Goal: Browse casually: Explore the website without a specific task or goal

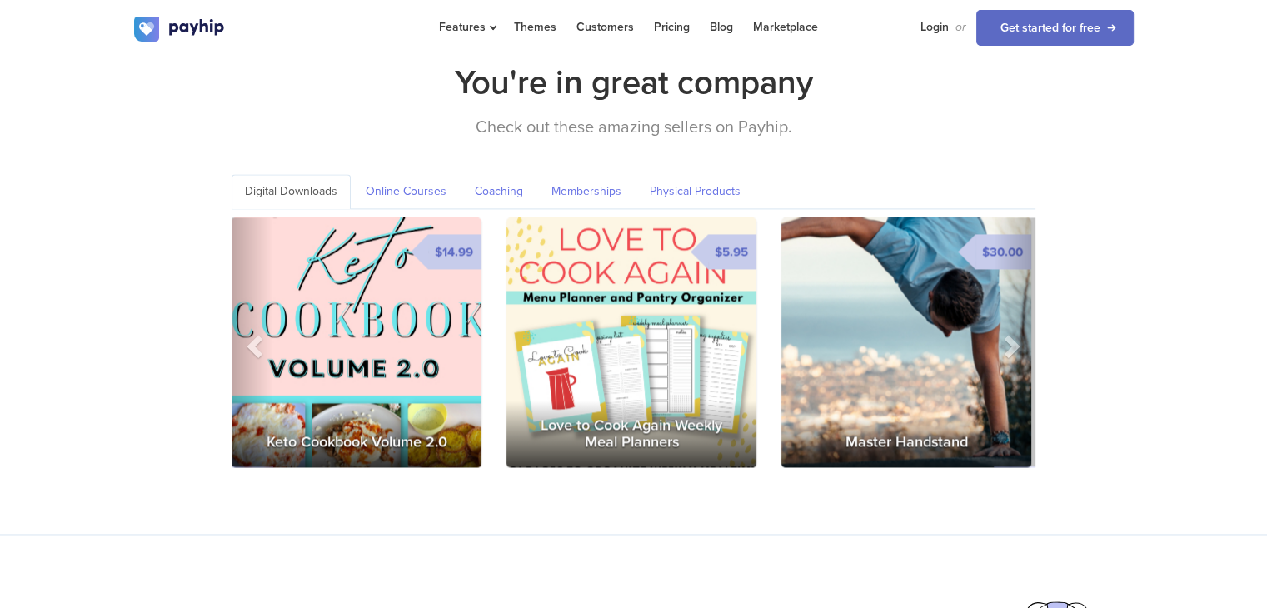
scroll to position [2375, 0]
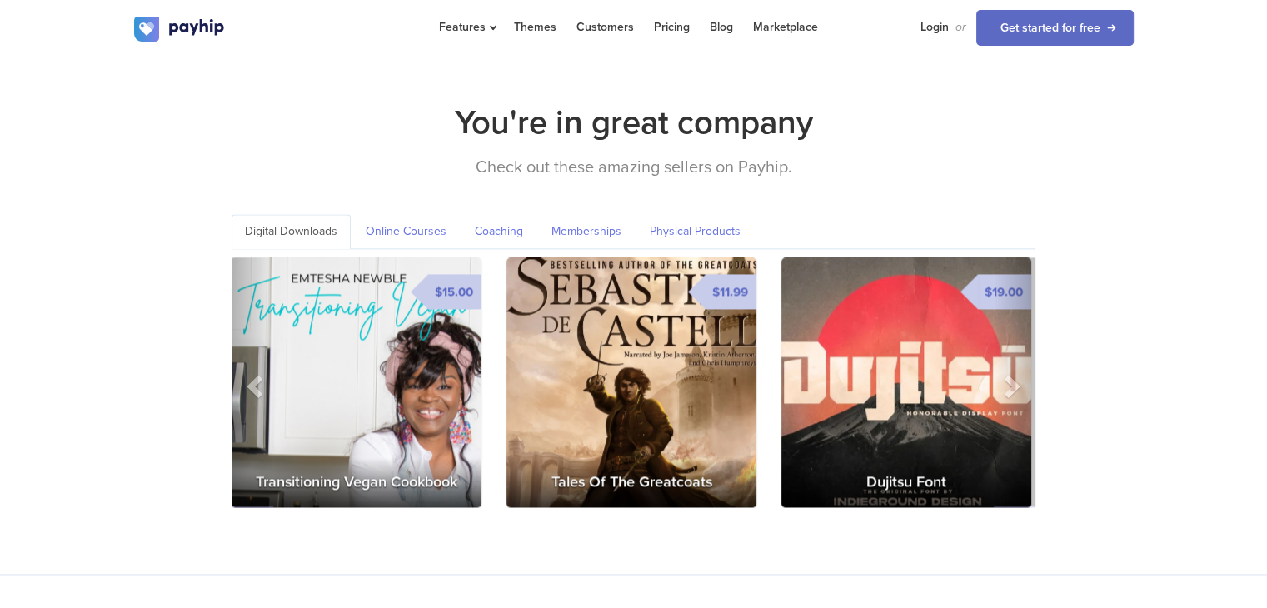
click at [670, 350] on img at bounding box center [631, 382] width 250 height 250
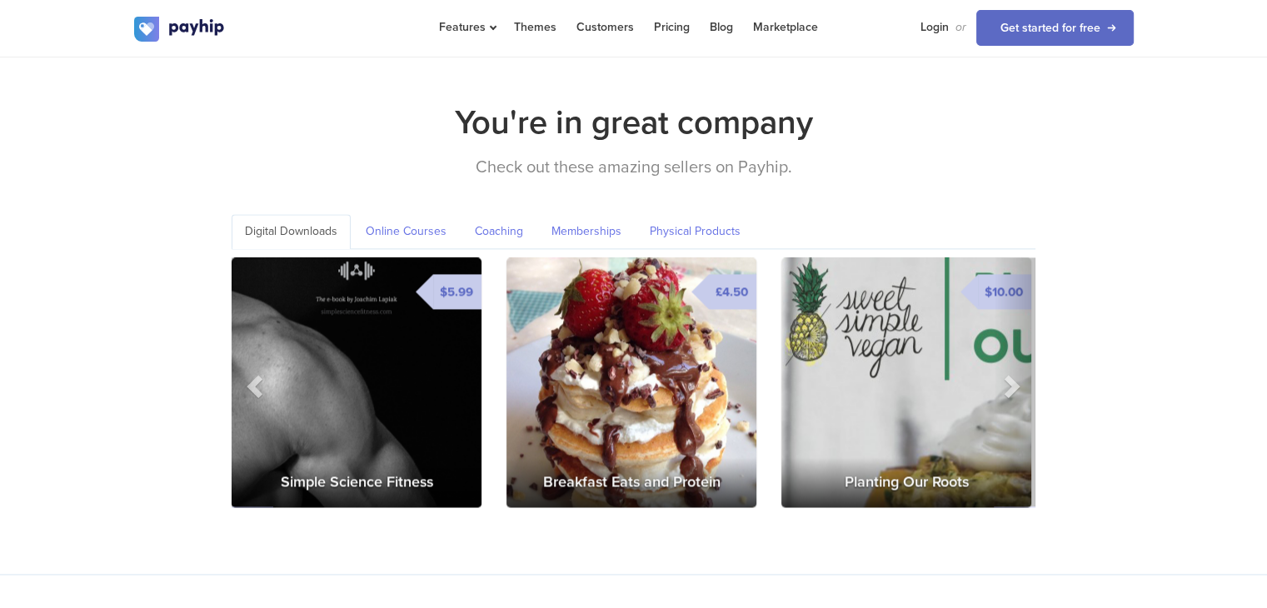
click at [583, 357] on img at bounding box center [631, 382] width 250 height 250
click at [1008, 373] on span at bounding box center [1010, 385] width 25 height 25
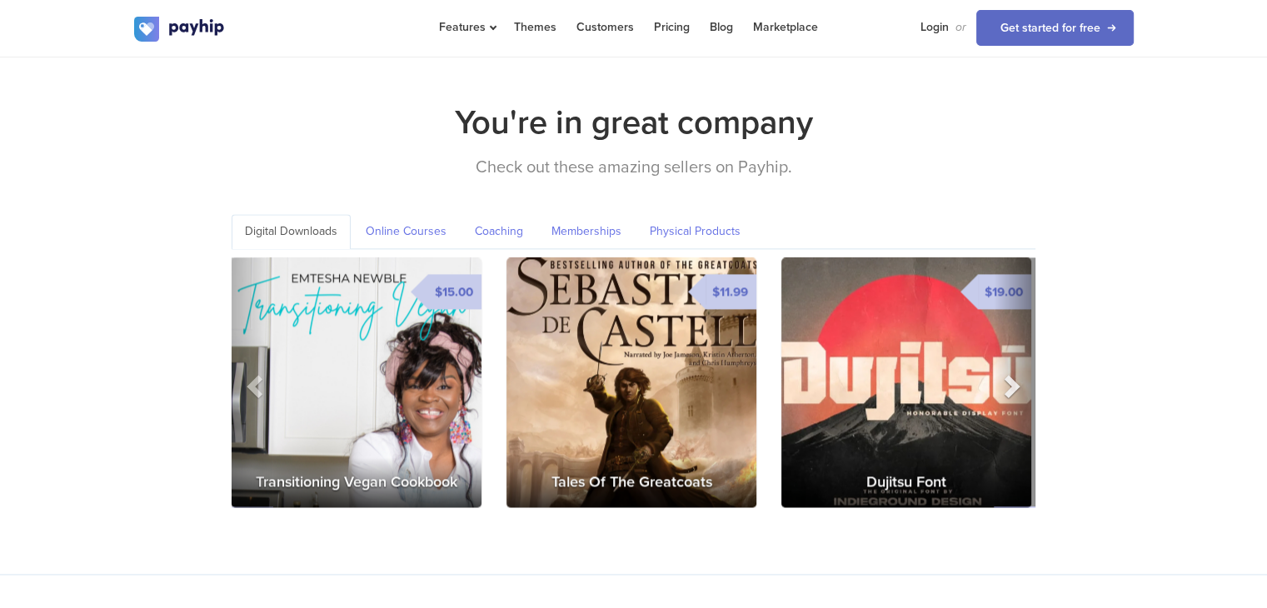
click at [1008, 373] on span at bounding box center [1010, 385] width 25 height 25
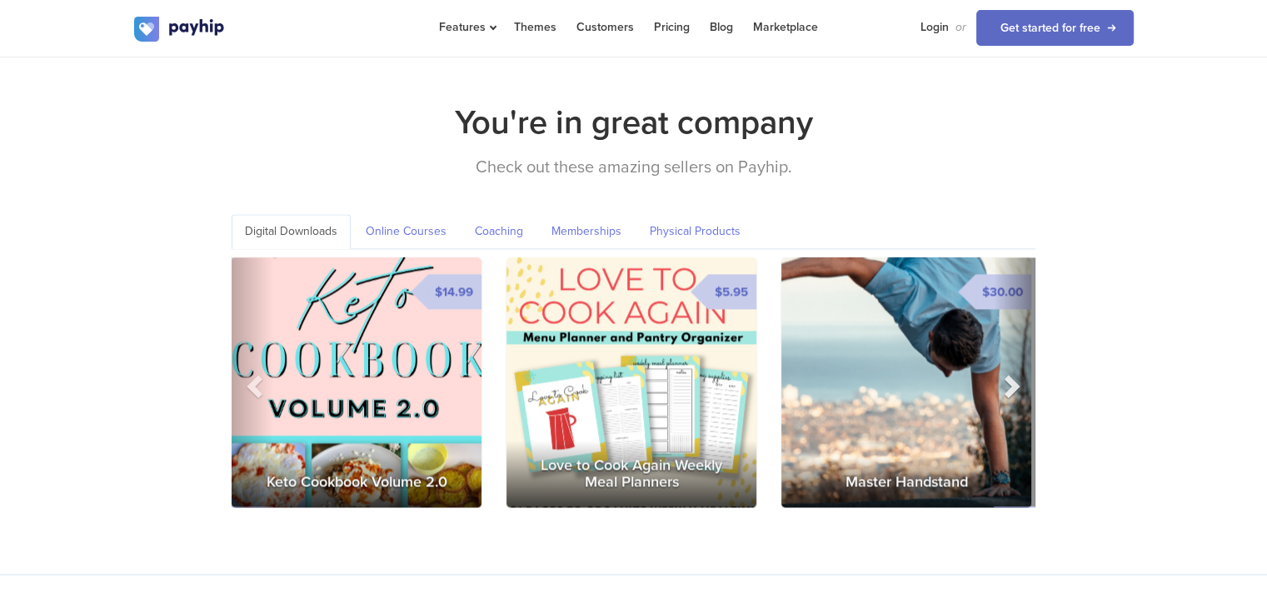
click at [1008, 373] on span at bounding box center [1010, 385] width 25 height 25
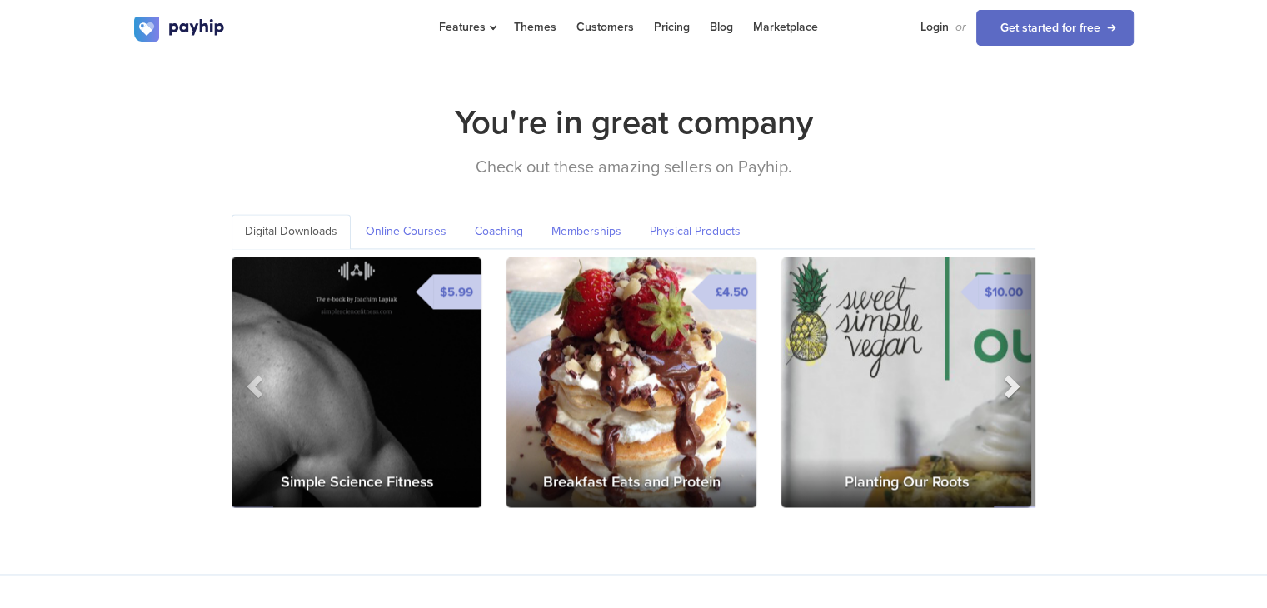
click at [1008, 373] on span at bounding box center [1010, 385] width 25 height 25
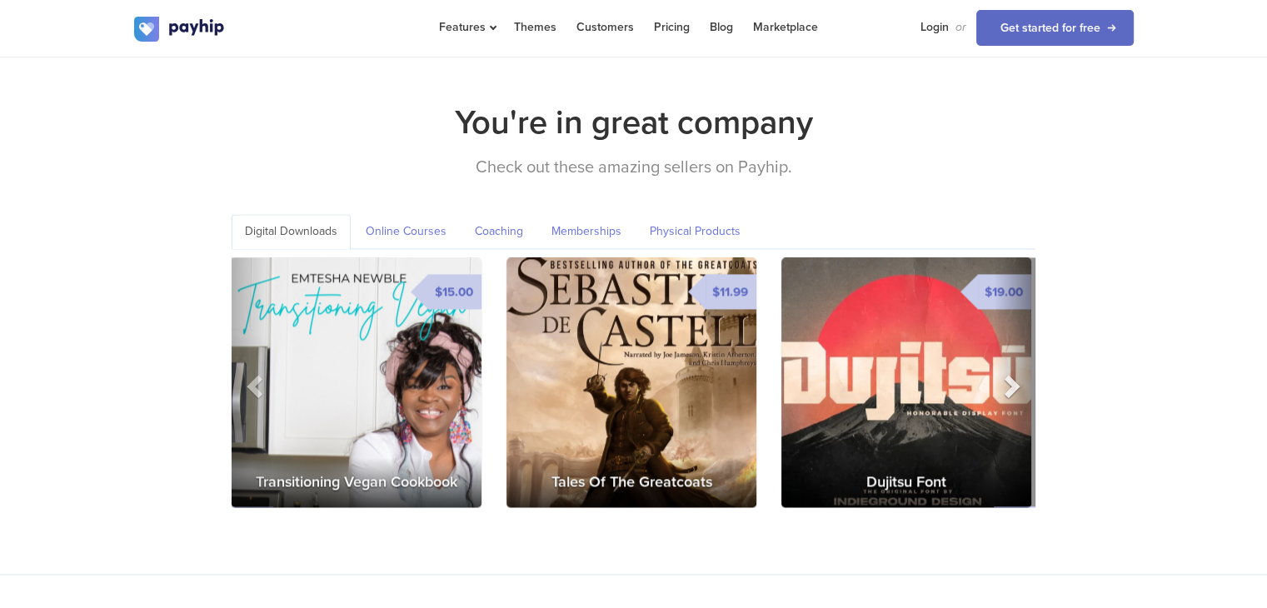
click at [1013, 373] on span at bounding box center [1010, 385] width 25 height 25
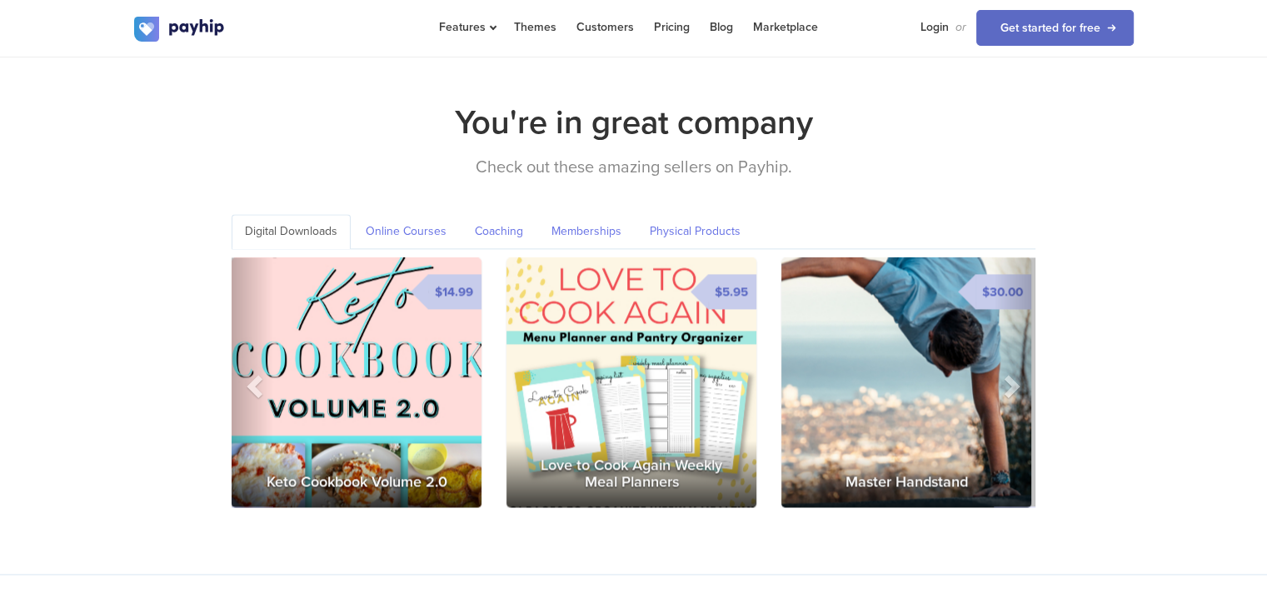
click at [923, 367] on img at bounding box center [906, 382] width 250 height 250
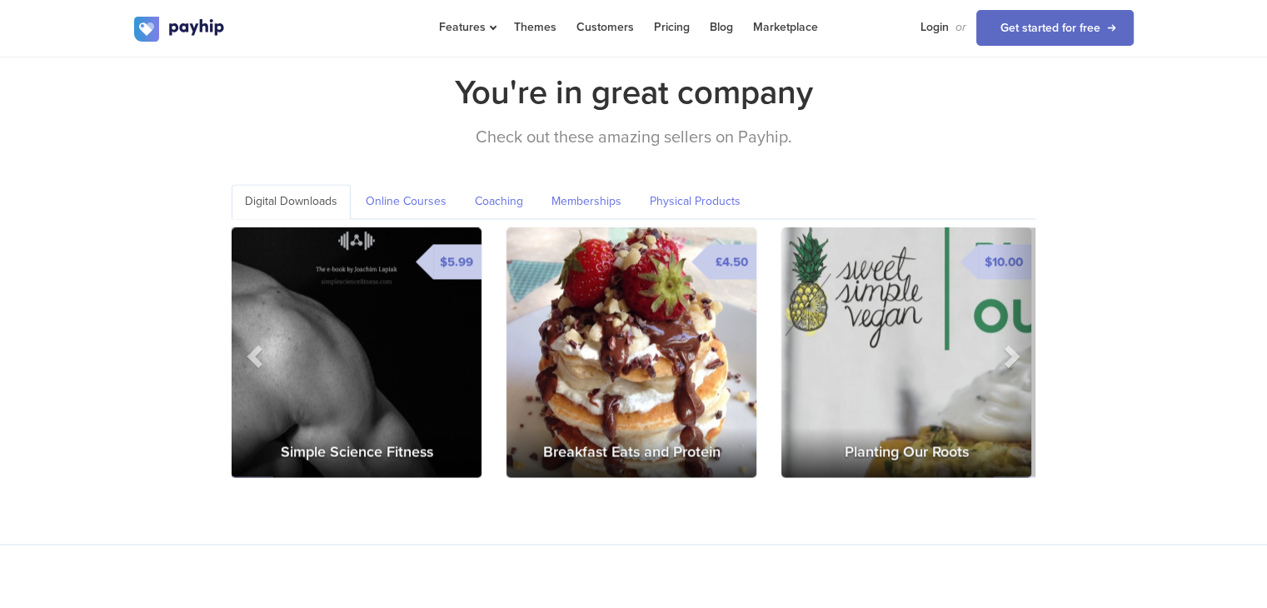
scroll to position [2402, 0]
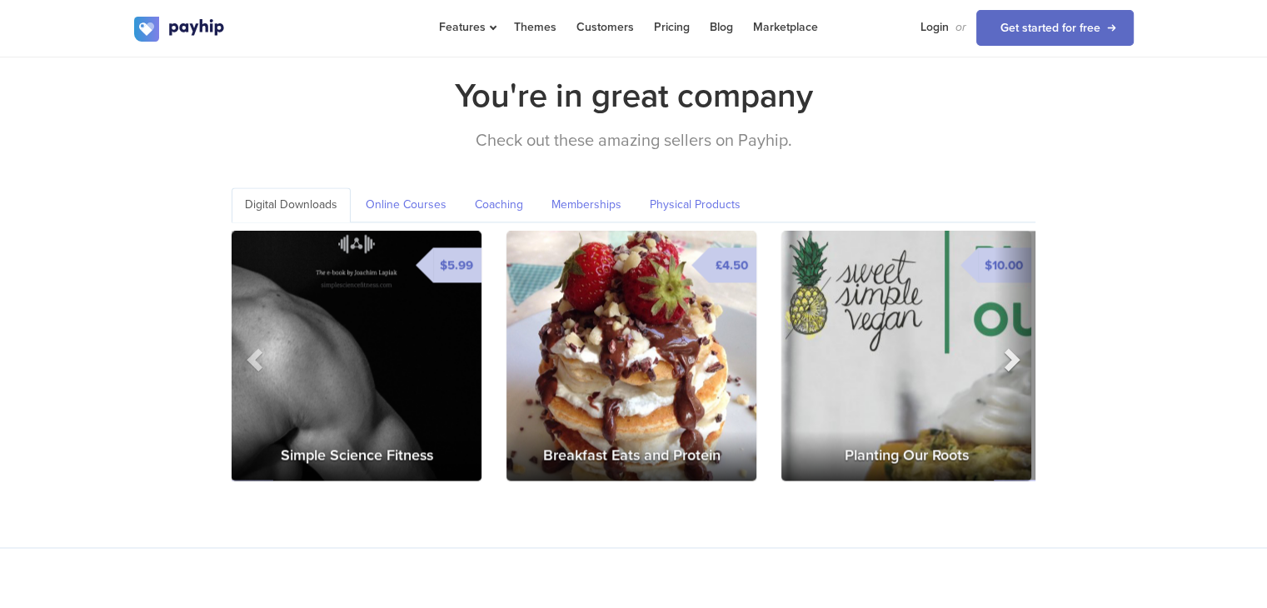
click at [1012, 346] on span at bounding box center [1010, 358] width 25 height 25
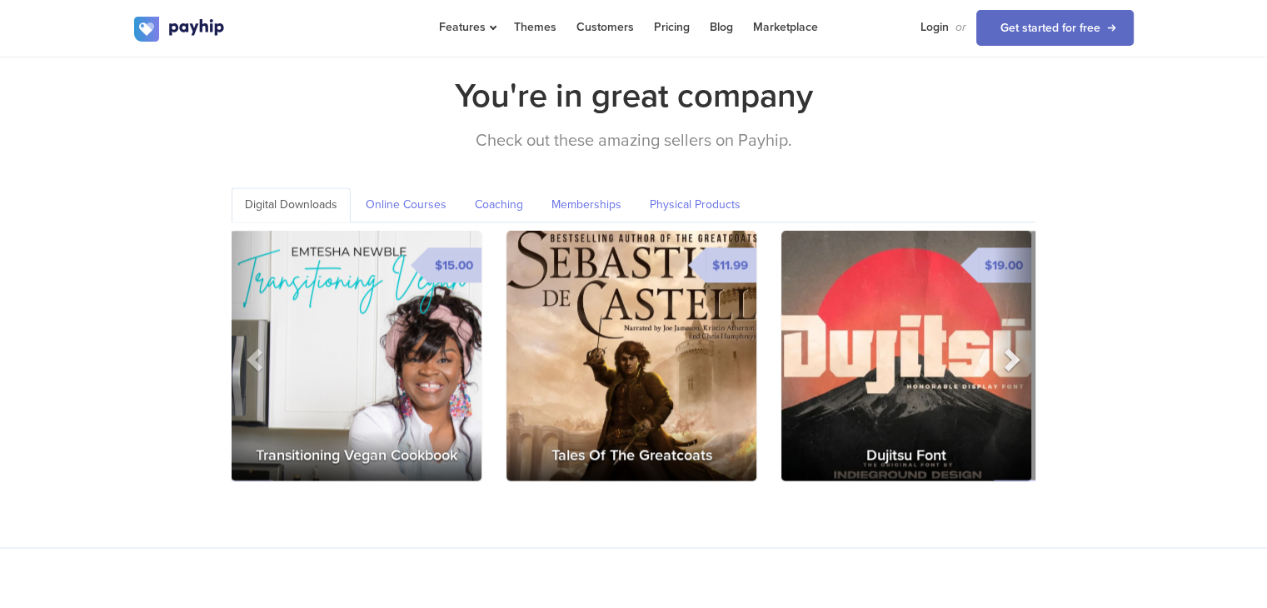
click at [1012, 346] on span at bounding box center [1010, 358] width 25 height 25
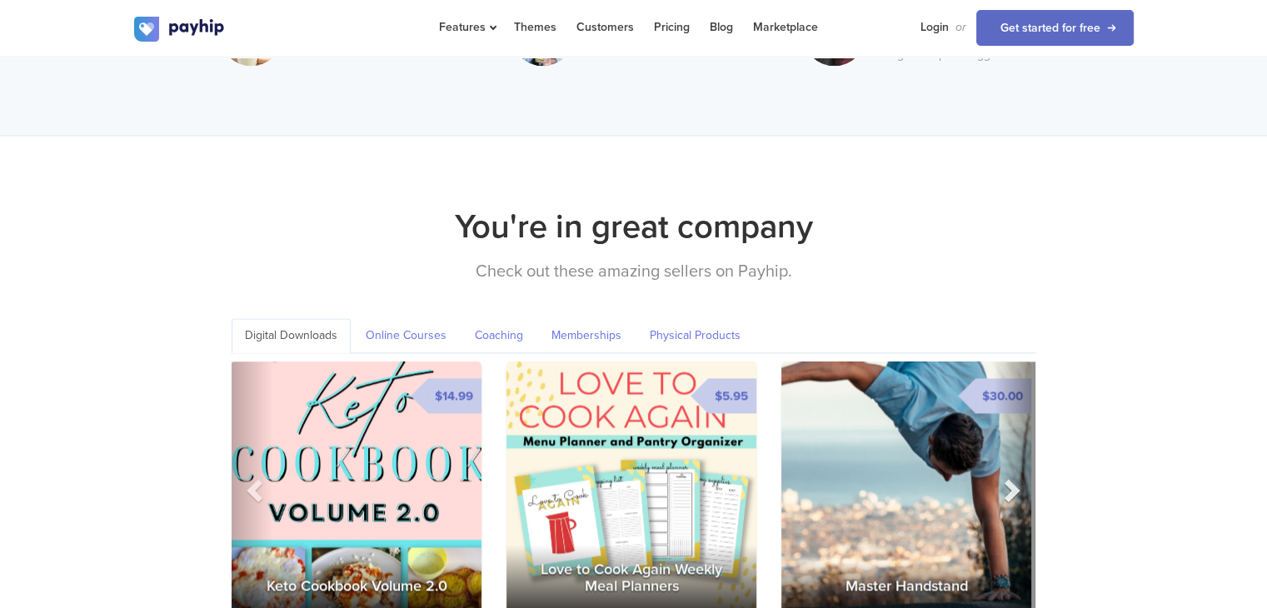
scroll to position [2269, 0]
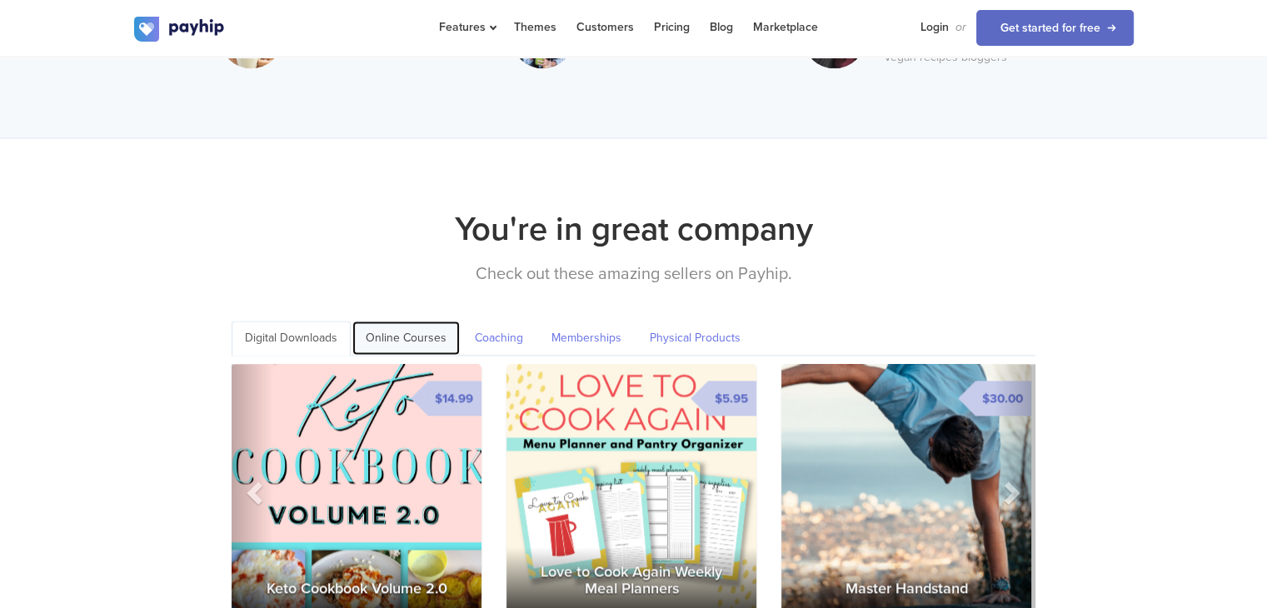
click at [426, 321] on link "Online Courses" at bounding box center [405, 338] width 107 height 34
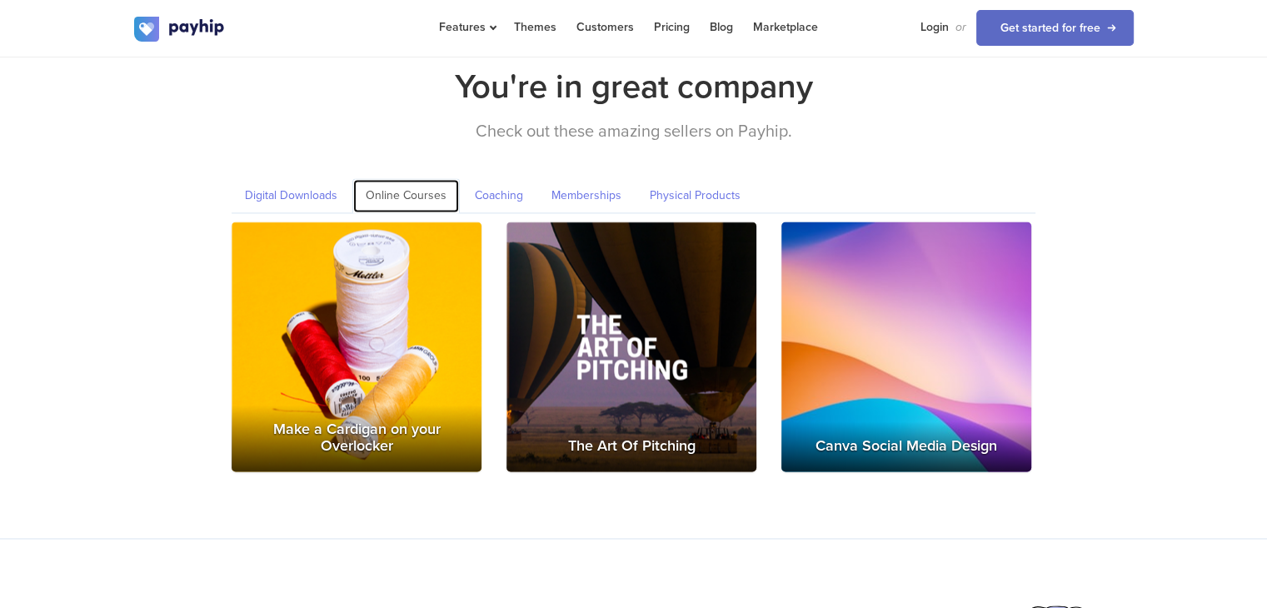
scroll to position [2412, 0]
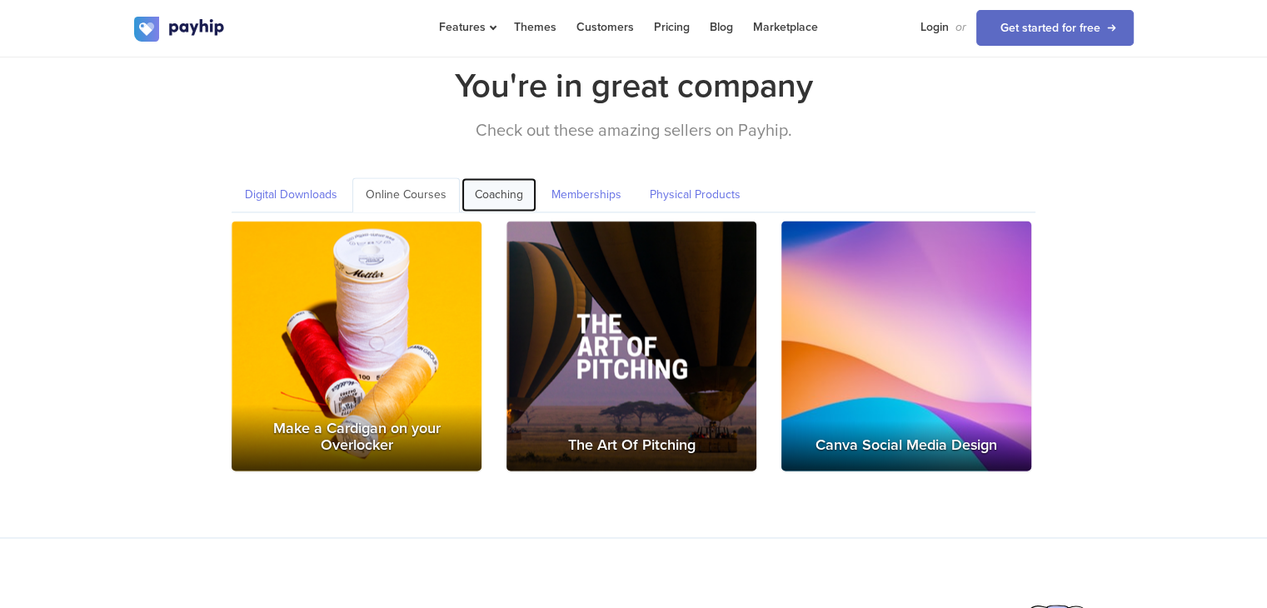
click at [502, 177] on link "Coaching" at bounding box center [498, 194] width 75 height 34
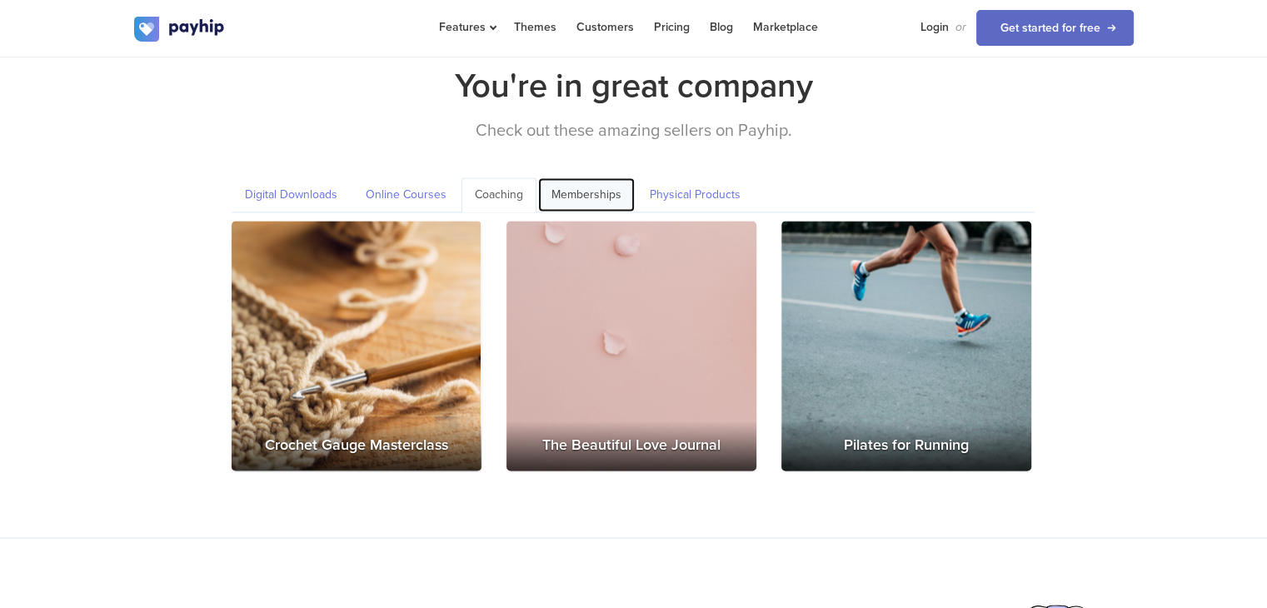
click at [580, 177] on link "Memberships" at bounding box center [586, 194] width 97 height 34
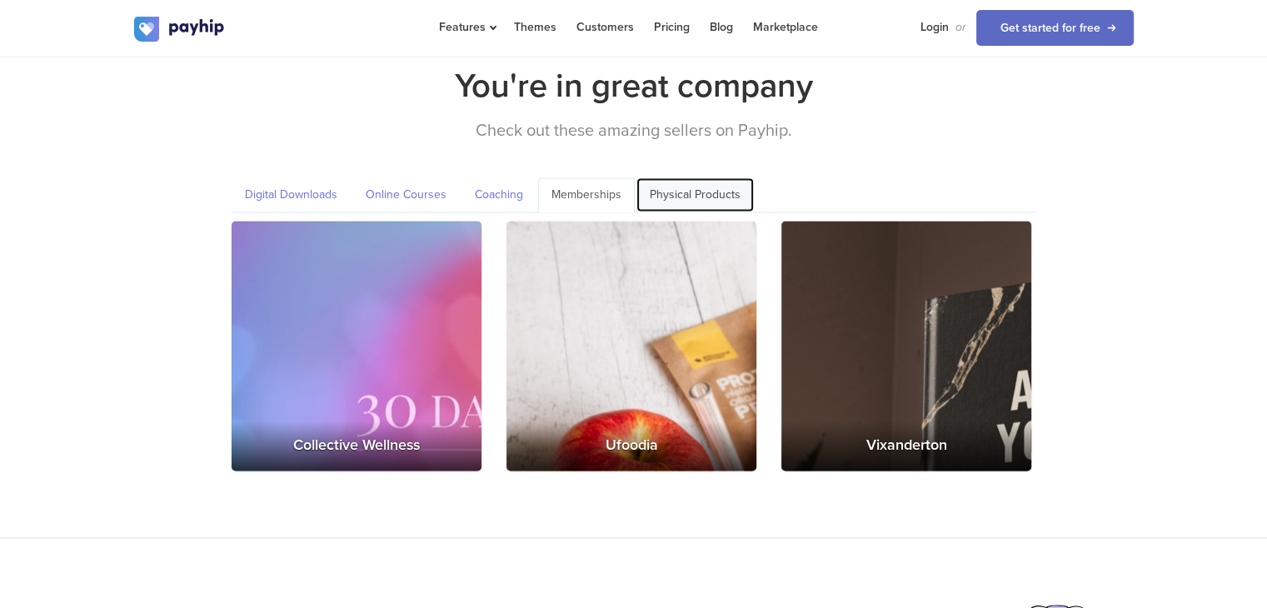
click at [675, 177] on link "Physical Products" at bounding box center [694, 194] width 117 height 34
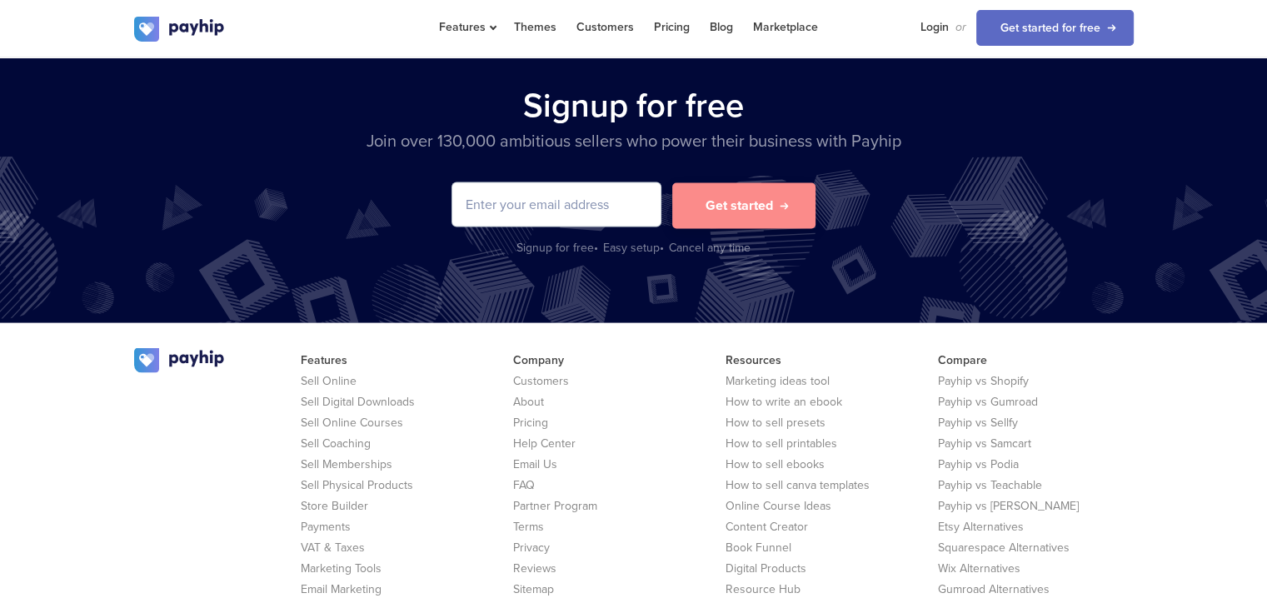
scroll to position [3385, 0]
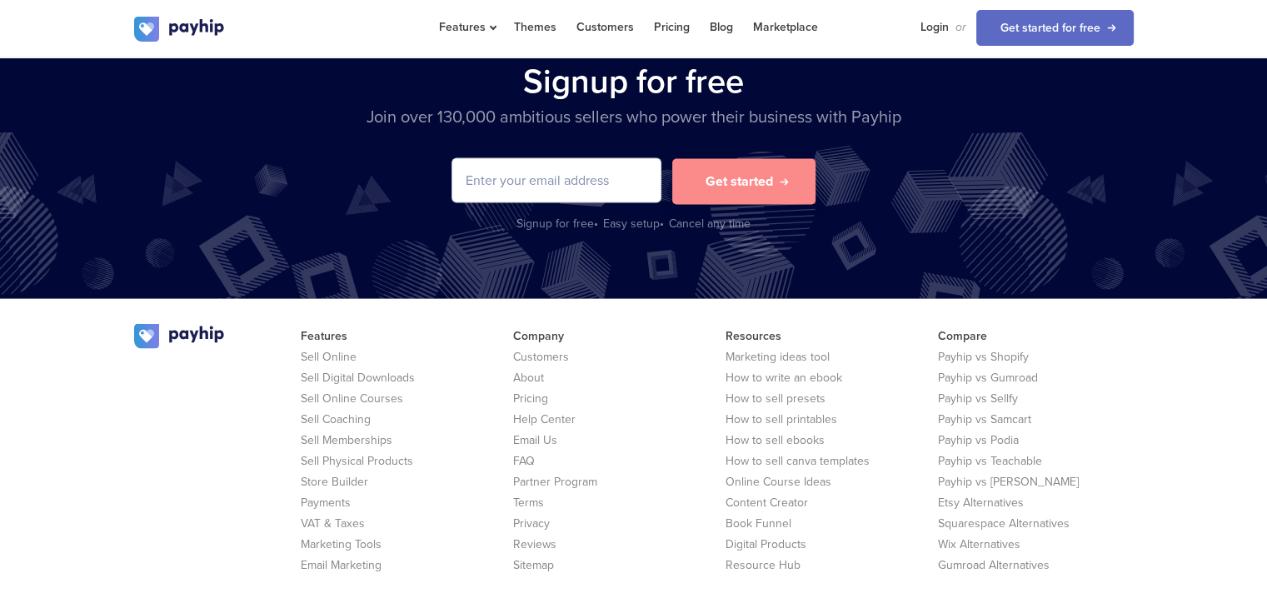
click at [544, 159] on input "email" at bounding box center [556, 180] width 208 height 43
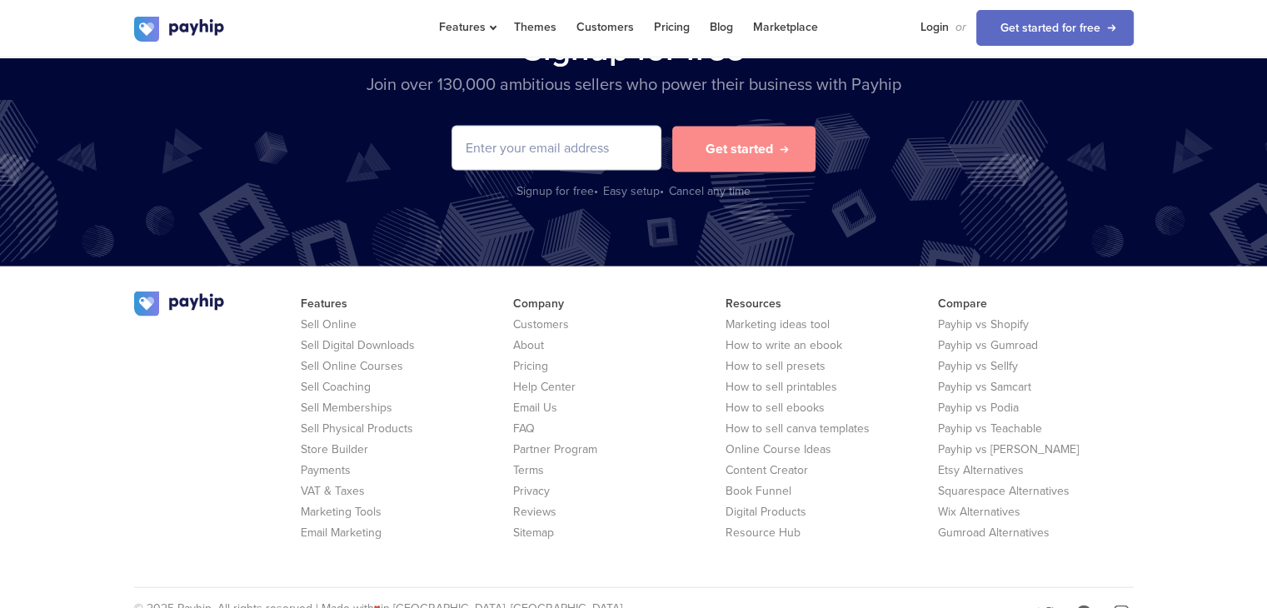
scroll to position [3451, 0]
